Goal: Task Accomplishment & Management: Complete application form

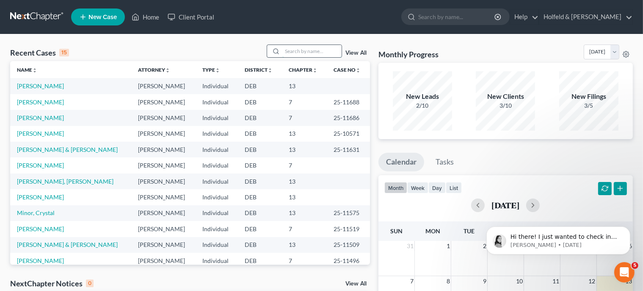
click at [301, 52] on input "search" at bounding box center [312, 51] width 59 height 12
type input "h"
type input "[PERSON_NAME]"
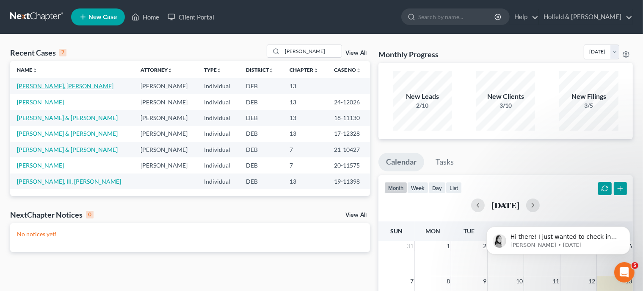
click at [52, 85] on link "[PERSON_NAME], [PERSON_NAME]" at bounding box center [65, 85] width 97 height 7
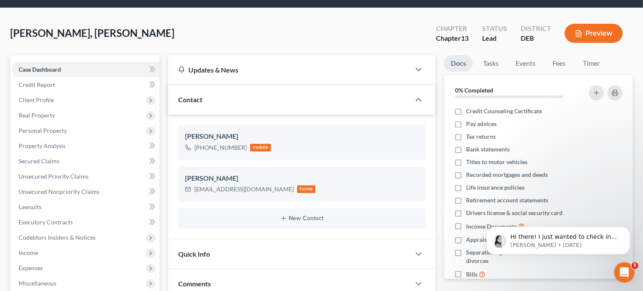
scroll to position [46, 0]
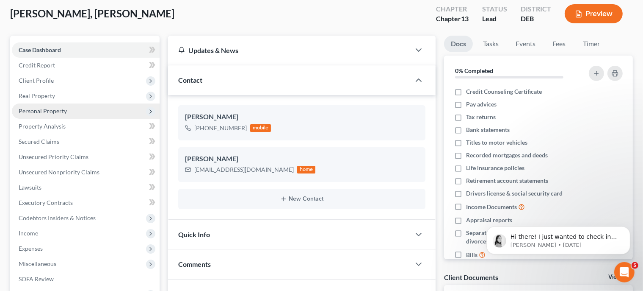
click at [44, 113] on span "Personal Property" at bounding box center [43, 110] width 48 height 7
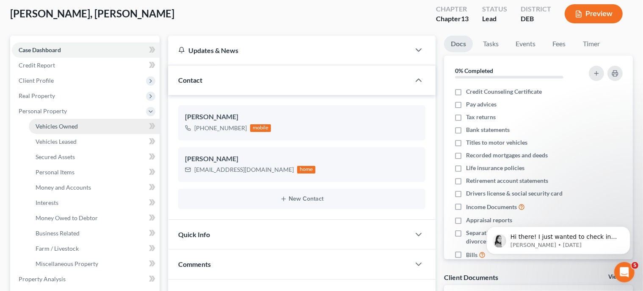
click at [65, 129] on link "Vehicles Owned" at bounding box center [94, 126] width 131 height 15
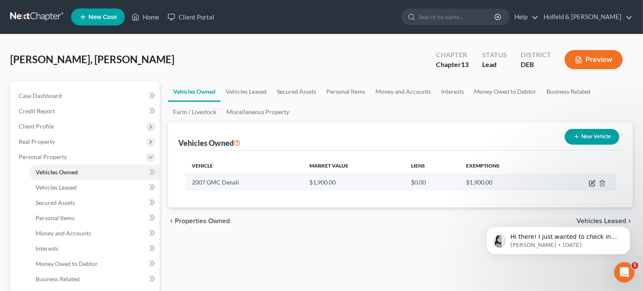
click at [593, 183] on icon "button" at bounding box center [593, 182] width 4 height 4
select select "0"
select select "19"
select select "3"
select select "0"
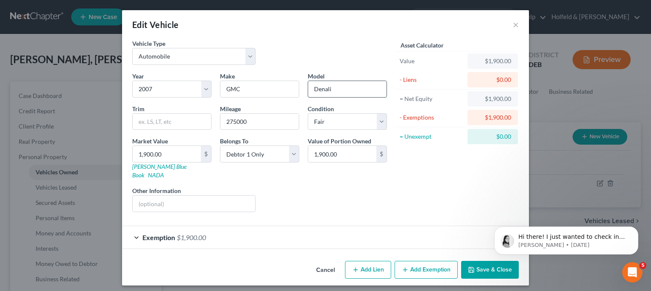
click at [313, 89] on input "Denali" at bounding box center [347, 89] width 78 height 16
type input "Yukon"
type input "Denali"
click at [489, 212] on html "Hi there! I just wanted to check in and let you know that this was fixed by our…" at bounding box center [565, 209] width 169 height 3
click at [484, 261] on button "Save & Close" at bounding box center [490, 270] width 58 height 18
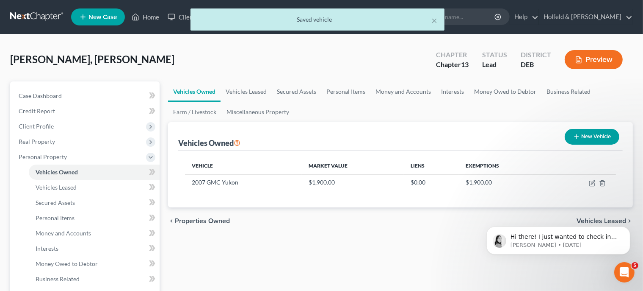
click at [587, 137] on button "New Vehicle" at bounding box center [592, 137] width 55 height 16
select select "0"
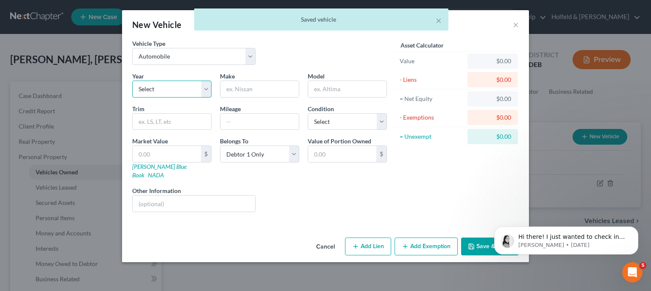
click at [132, 80] on select "Select 2026 2025 2024 2023 2022 2021 2020 2019 2018 2017 2016 2015 2014 2013 20…" at bounding box center [171, 88] width 79 height 17
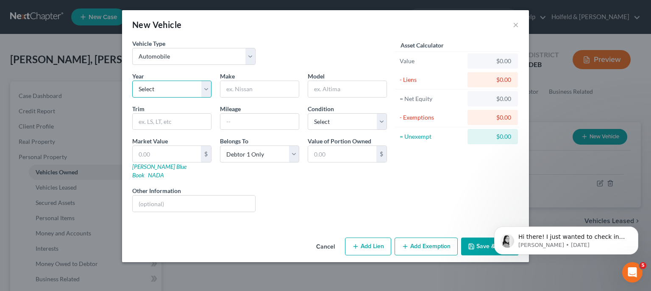
select select "15"
click option "2011" at bounding box center [0, 0] width 0 height 0
click at [276, 92] on input "text" at bounding box center [259, 89] width 78 height 16
type input "Yukon"
type input "Denali"
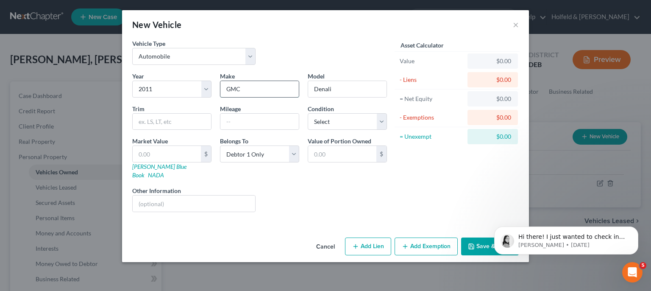
type input "GMC"
type input "Yukon"
type input "Denali"
type input "217000"
click at [308, 113] on select "Select Excellent Very Good Good Fair Poor" at bounding box center [347, 121] width 79 height 17
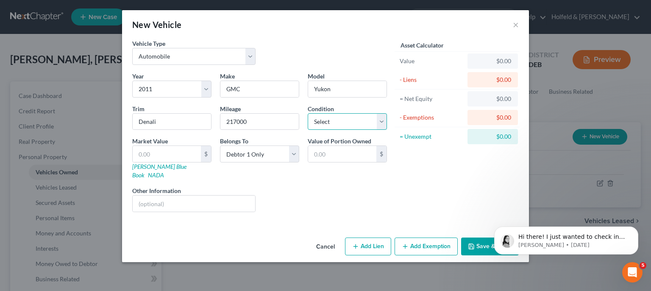
select select "2"
click option "Good" at bounding box center [0, 0] width 0 height 0
click at [192, 157] on input "text" at bounding box center [167, 154] width 68 height 16
type input "1"
type input "1.00"
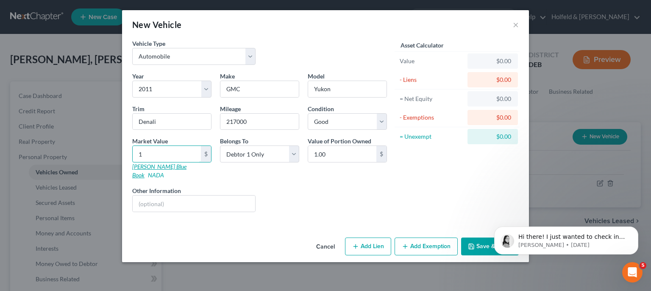
type input "19"
type input "19.00"
type input "195"
type input "195.00"
type input "1950"
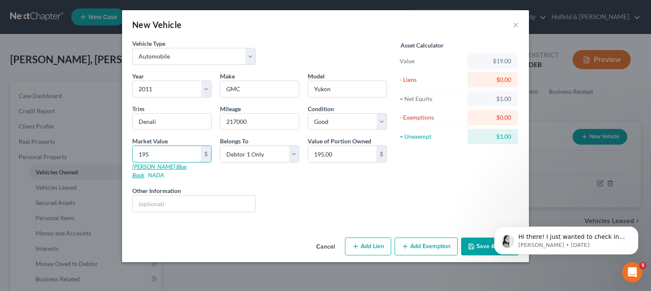
type input "1,950.00"
click at [486, 212] on html "Hi there! I just wanted to check in and let you know that this was fixed by our…" at bounding box center [565, 209] width 169 height 3
click at [483, 237] on button "Save & Close" at bounding box center [490, 246] width 58 height 18
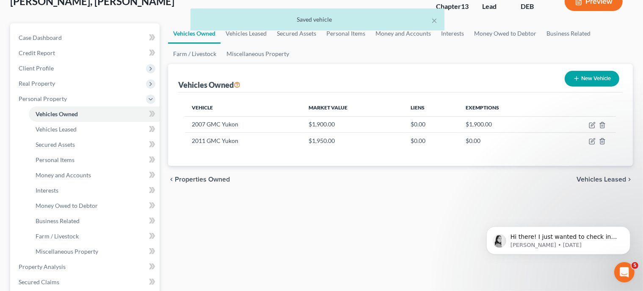
scroll to position [61, 0]
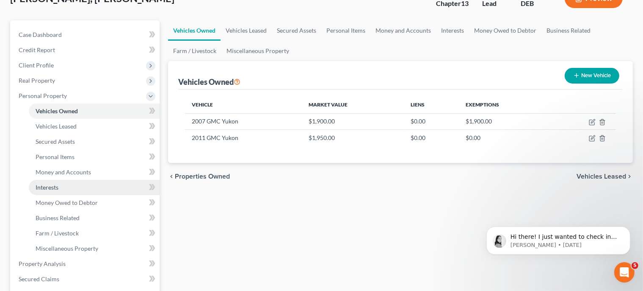
click at [87, 185] on link "Interests" at bounding box center [94, 187] width 131 height 15
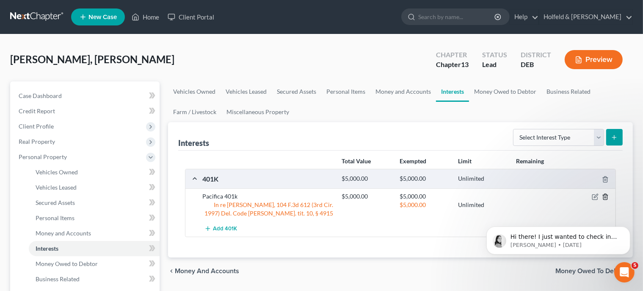
click at [606, 194] on icon "button" at bounding box center [605, 196] width 7 height 7
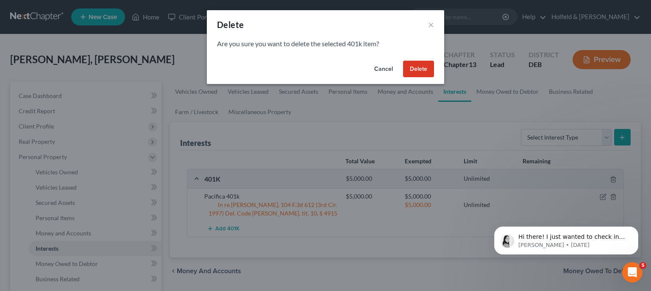
click at [421, 69] on button "Delete" at bounding box center [418, 69] width 31 height 17
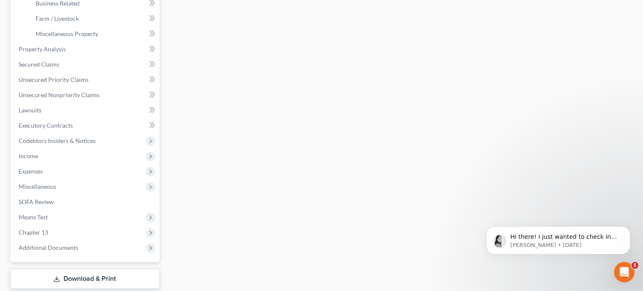
scroll to position [327, 0]
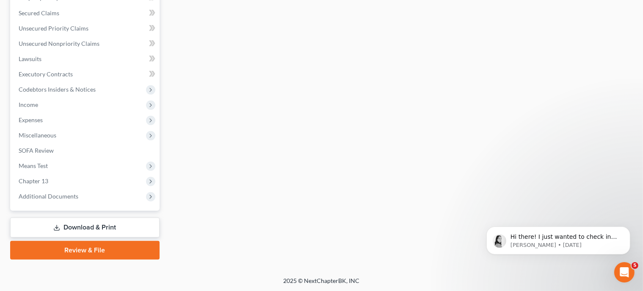
click at [111, 230] on link "Download & Print" at bounding box center [85, 227] width 150 height 20
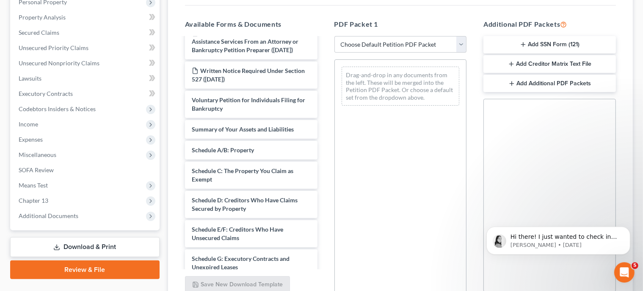
scroll to position [73, 0]
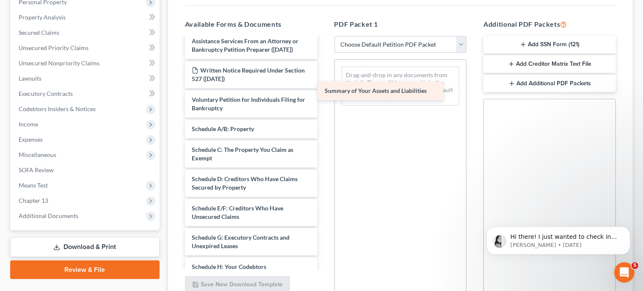
drag, startPoint x: 279, startPoint y: 146, endPoint x: 412, endPoint y: 92, distance: 143.3
click at [324, 92] on div "Summary of Your Assets and Liabilities Declaration re: Electronic Filing ([DATE…" at bounding box center [251, 231] width 146 height 532
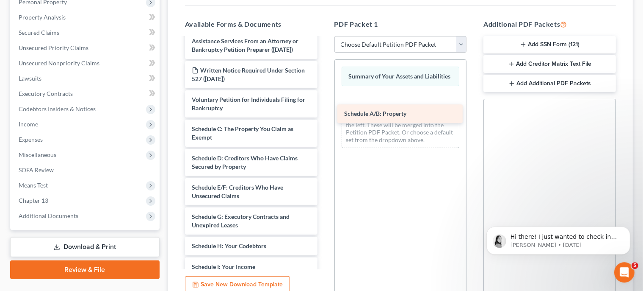
drag, startPoint x: 270, startPoint y: 144, endPoint x: 433, endPoint y: 109, distance: 166.9
click at [324, 109] on div "Schedule A/B: Property Declaration re: Electronic Filing ([DATE]) Chapter 13 De…" at bounding box center [251, 220] width 146 height 511
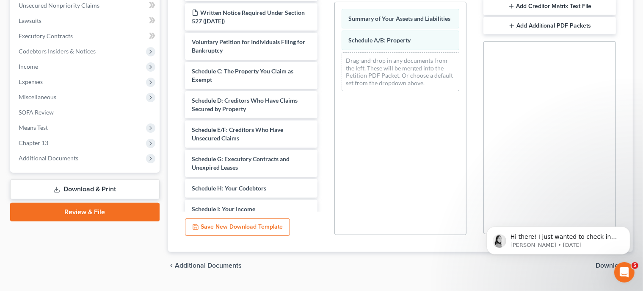
scroll to position [232, 0]
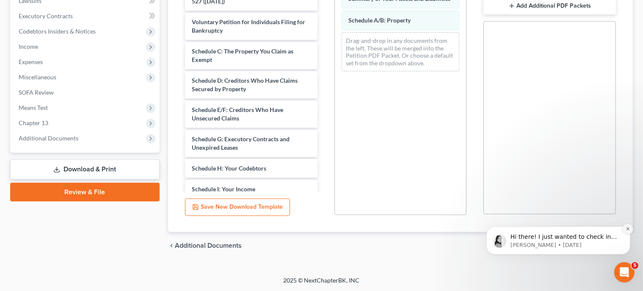
click at [626, 227] on icon "Dismiss notification" at bounding box center [628, 228] width 5 height 5
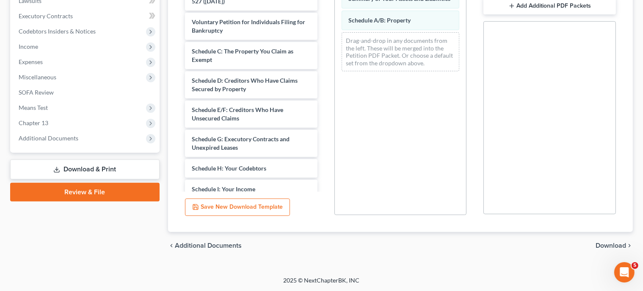
click at [618, 243] on span "Download" at bounding box center [611, 245] width 31 height 7
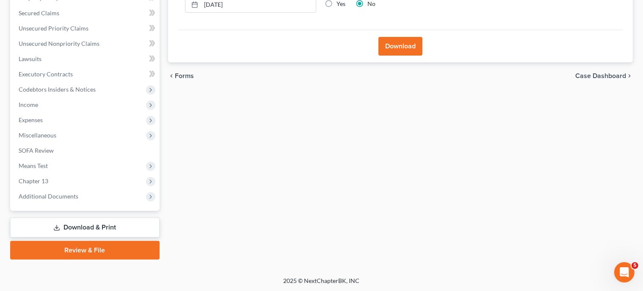
click at [409, 46] on button "Download" at bounding box center [401, 46] width 44 height 19
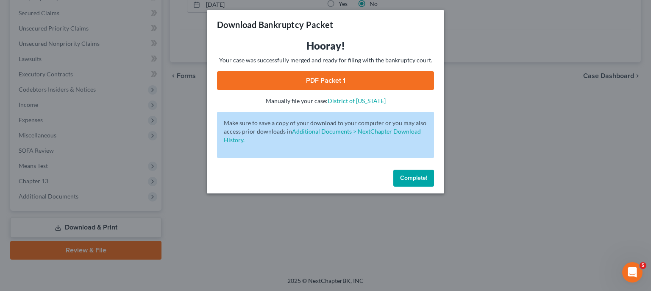
click at [339, 80] on link "PDF Packet 1" at bounding box center [325, 80] width 217 height 19
click at [419, 177] on span "Complete!" at bounding box center [413, 177] width 27 height 7
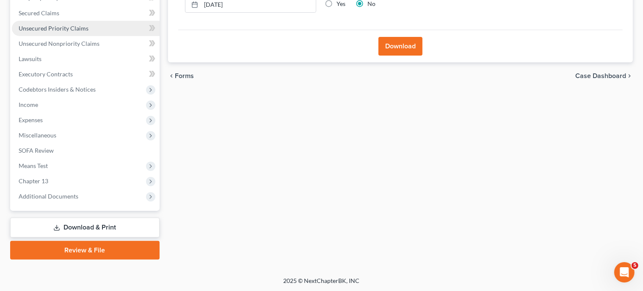
click at [86, 28] on span "Unsecured Priority Claims" at bounding box center [54, 28] width 70 height 7
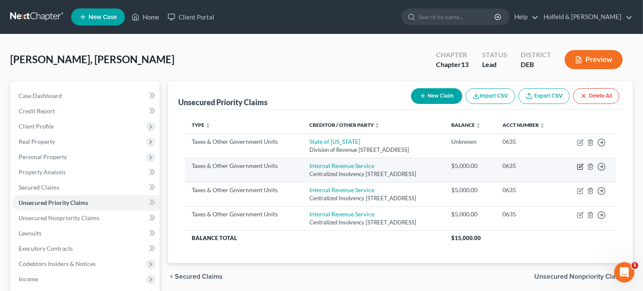
click at [581, 164] on icon "button" at bounding box center [580, 166] width 7 height 7
select select "0"
select select "39"
select select "0"
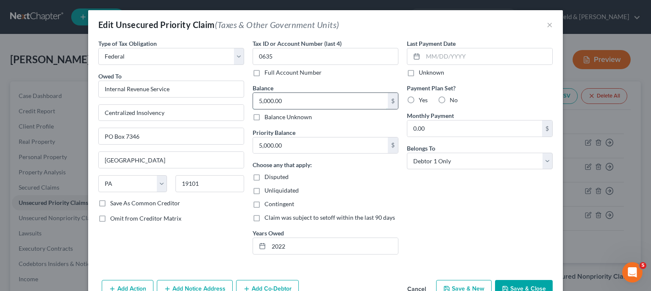
click at [298, 104] on input "5,000.00" at bounding box center [320, 101] width 135 height 16
click at [314, 147] on input "5,000.00" at bounding box center [320, 145] width 135 height 16
click at [264, 116] on label "Balance Unknown" at bounding box center [287, 117] width 47 height 8
click at [268, 116] on input "Balance Unknown" at bounding box center [271, 116] width 6 height 6
checkbox input "true"
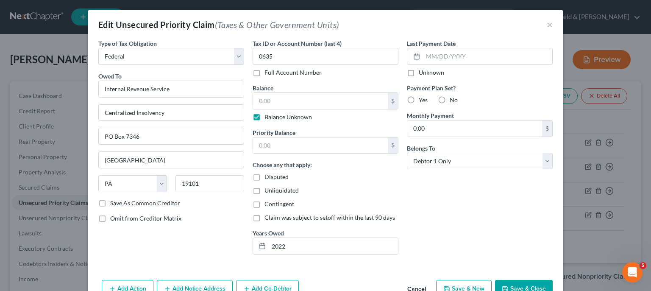
type input "0.00"
click at [299, 246] on input "2022" at bounding box center [333, 246] width 129 height 16
type input "2"
click at [516, 283] on button "Save & Close" at bounding box center [524, 289] width 58 height 18
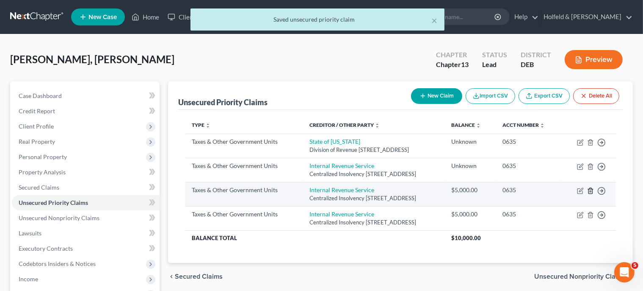
click at [591, 190] on line "button" at bounding box center [591, 191] width 0 height 2
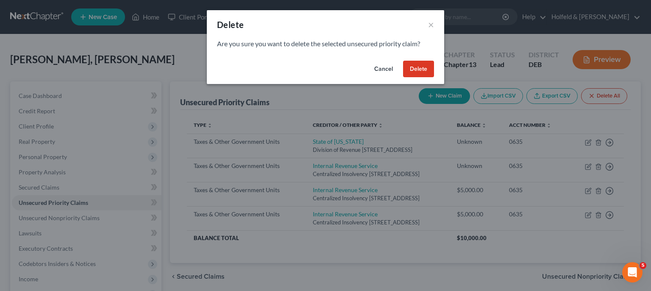
click at [431, 69] on button "Delete" at bounding box center [418, 69] width 31 height 17
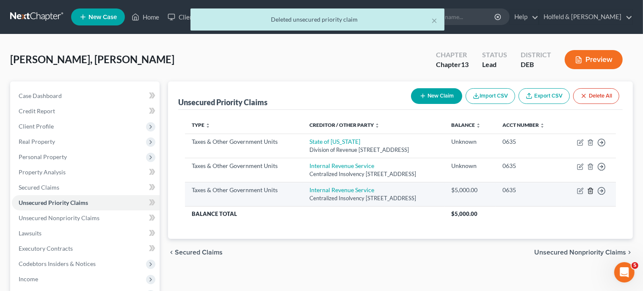
click at [593, 190] on icon "button" at bounding box center [591, 191] width 4 height 6
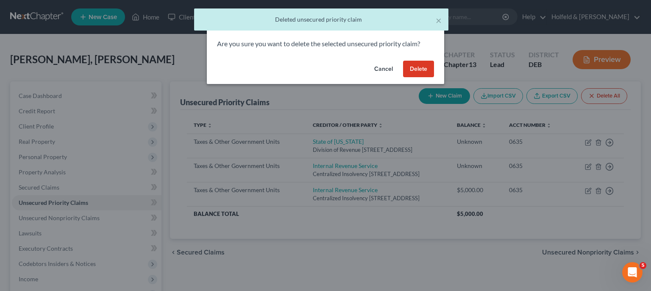
click at [424, 74] on button "Delete" at bounding box center [418, 69] width 31 height 17
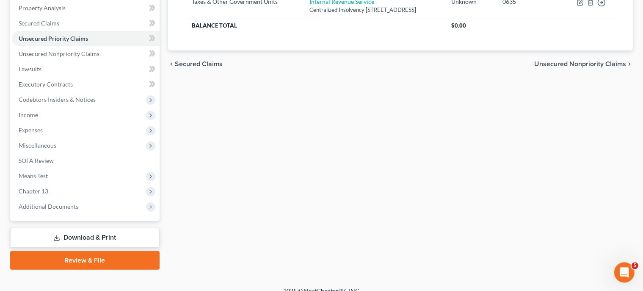
scroll to position [164, 0]
click at [101, 235] on link "Download & Print" at bounding box center [85, 237] width 150 height 20
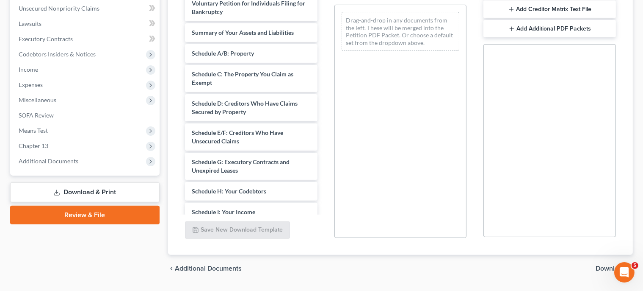
scroll to position [119, 0]
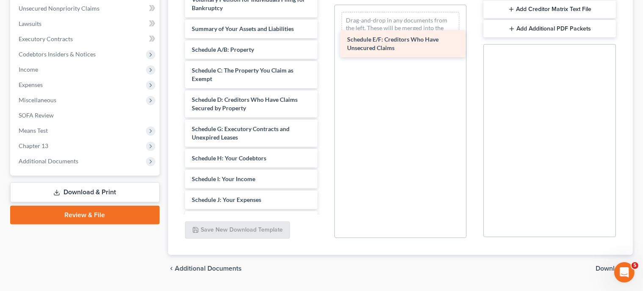
drag, startPoint x: 291, startPoint y: 150, endPoint x: 446, endPoint y: 45, distance: 187.4
click at [324, 45] on div "Schedule E/F: Creditors Who Have Unsecured Claims Declaration re: Electronic Fi…" at bounding box center [251, 126] width 146 height 523
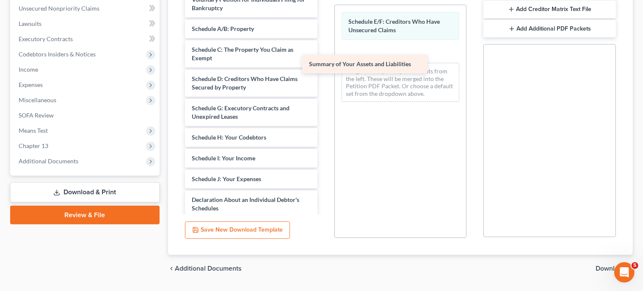
drag, startPoint x: 297, startPoint y: 50, endPoint x: 415, endPoint y: 69, distance: 118.9
click at [324, 69] on div "Summary of Your Assets and Liabilities Declaration re: Electronic Filing ([DATE…" at bounding box center [251, 116] width 146 height 502
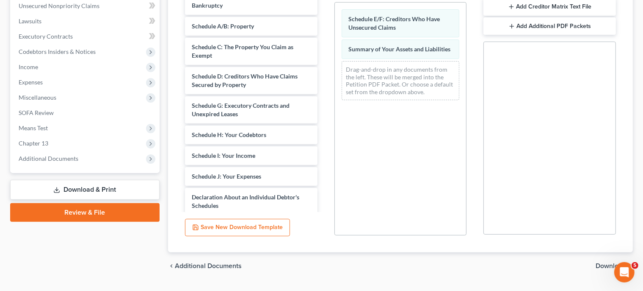
scroll to position [232, 0]
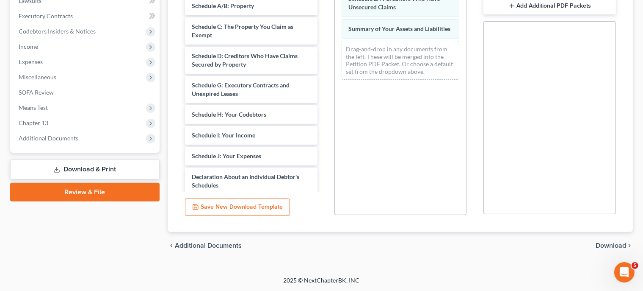
click at [616, 241] on div "chevron_left Additional Documents Download chevron_right" at bounding box center [400, 245] width 465 height 27
click at [616, 246] on span "Download" at bounding box center [611, 245] width 31 height 7
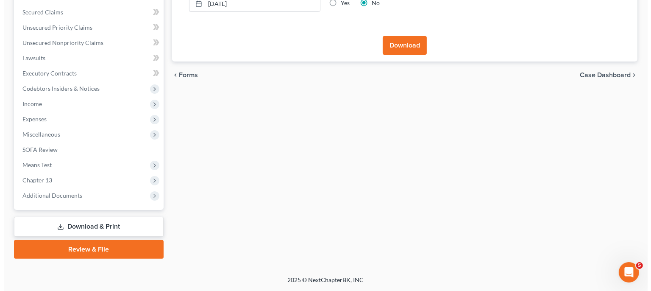
scroll to position [174, 0]
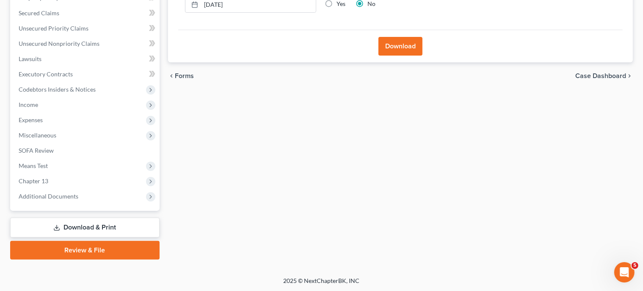
click at [404, 42] on button "Download" at bounding box center [401, 46] width 44 height 19
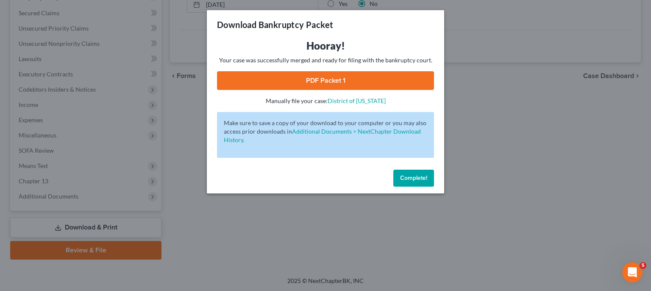
click at [342, 82] on link "PDF Packet 1" at bounding box center [325, 80] width 217 height 19
